Goal: Find specific page/section: Find specific page/section

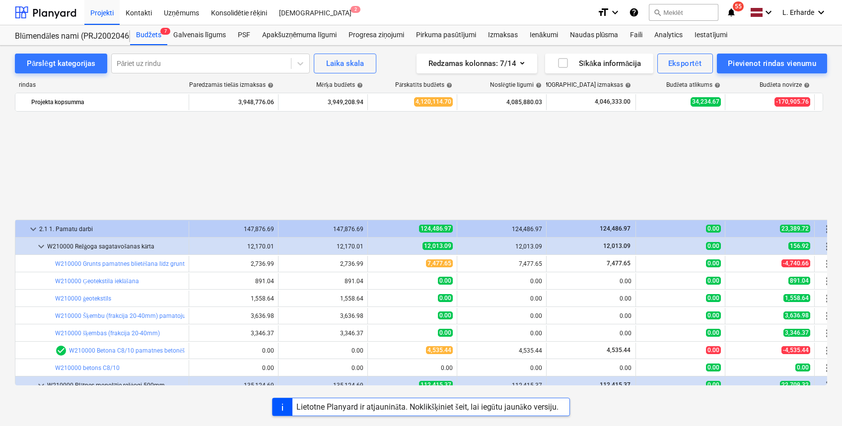
scroll to position [463, 0]
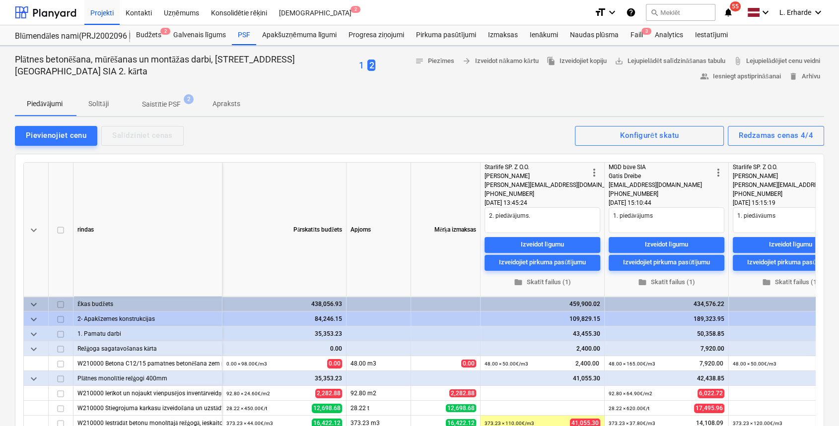
type textarea "x"
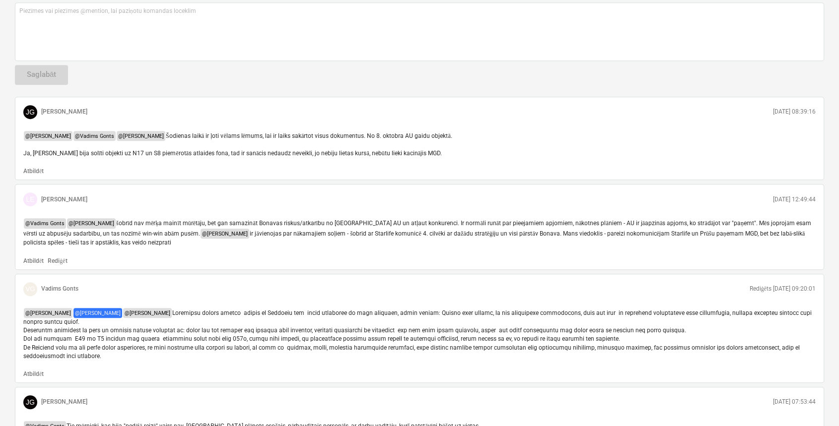
scroll to position [661, 0]
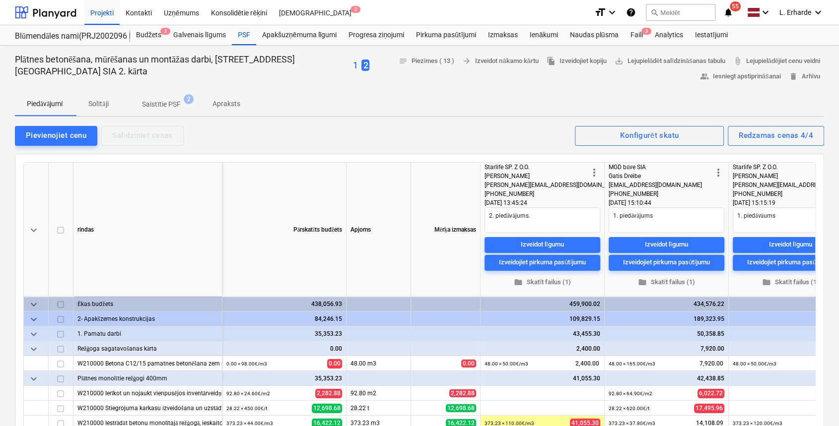
type textarea "x"
click at [233, 106] on p "Apraksts" at bounding box center [226, 104] width 28 height 10
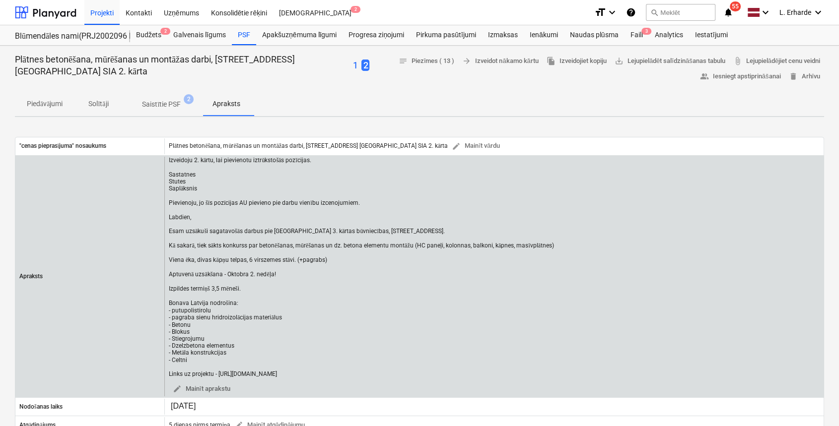
drag, startPoint x: 295, startPoint y: 374, endPoint x: 217, endPoint y: 368, distance: 78.6
click at [217, 368] on div "Izveidoju 2. kārtu, lai pievienotu iztrūkstošās pozīcijas. Sastatnes Stutes Sap…" at bounding box center [361, 267] width 385 height 221
copy div "[URL][DOMAIN_NAME]"
